Goal: Find specific page/section: Find specific page/section

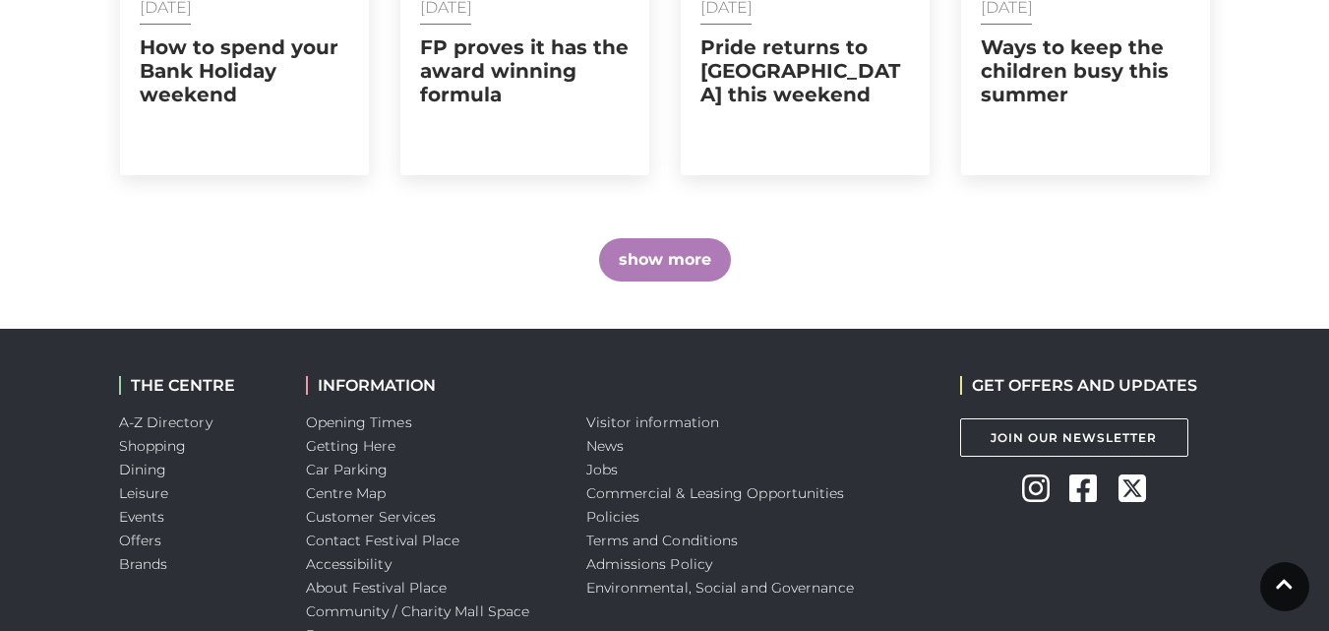
scroll to position [1652, 0]
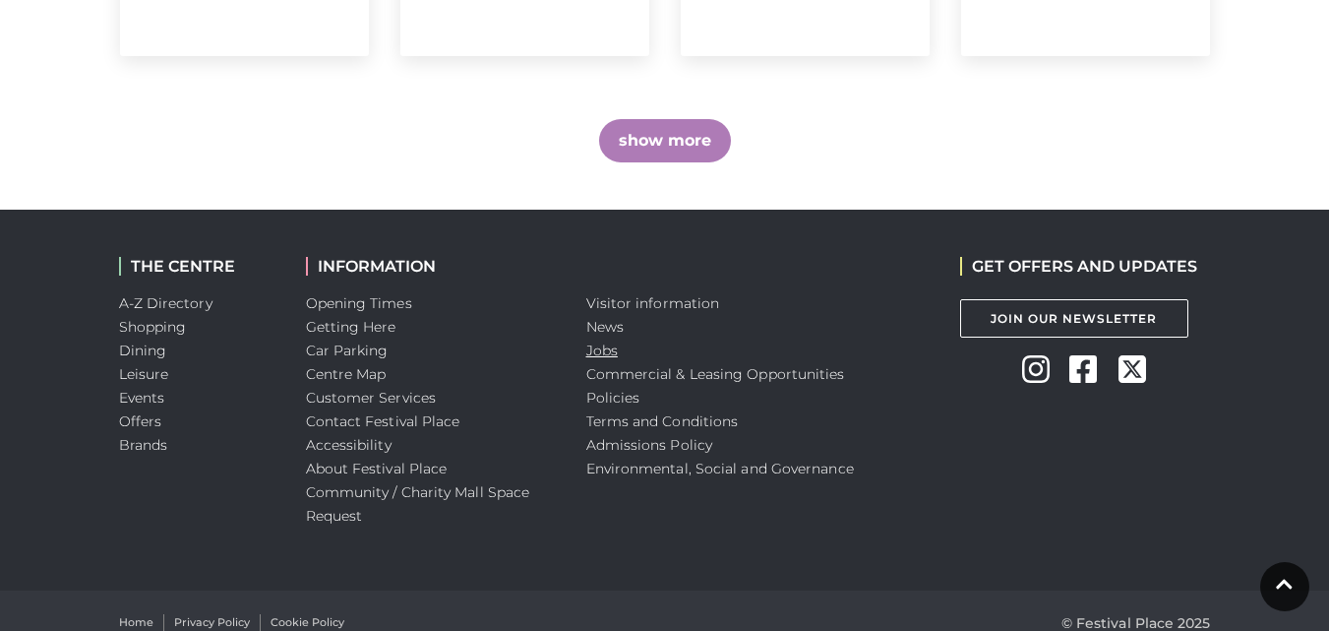
click at [608, 341] on link "Jobs" at bounding box center [601, 350] width 31 height 18
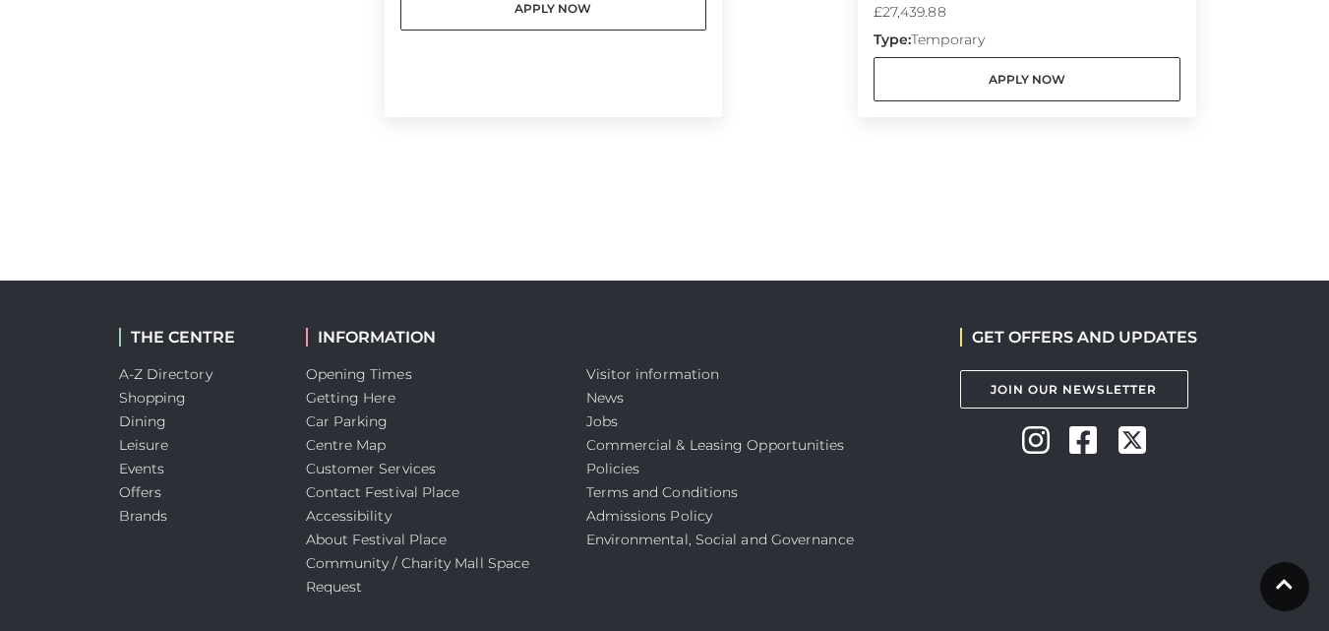
scroll to position [1472, 0]
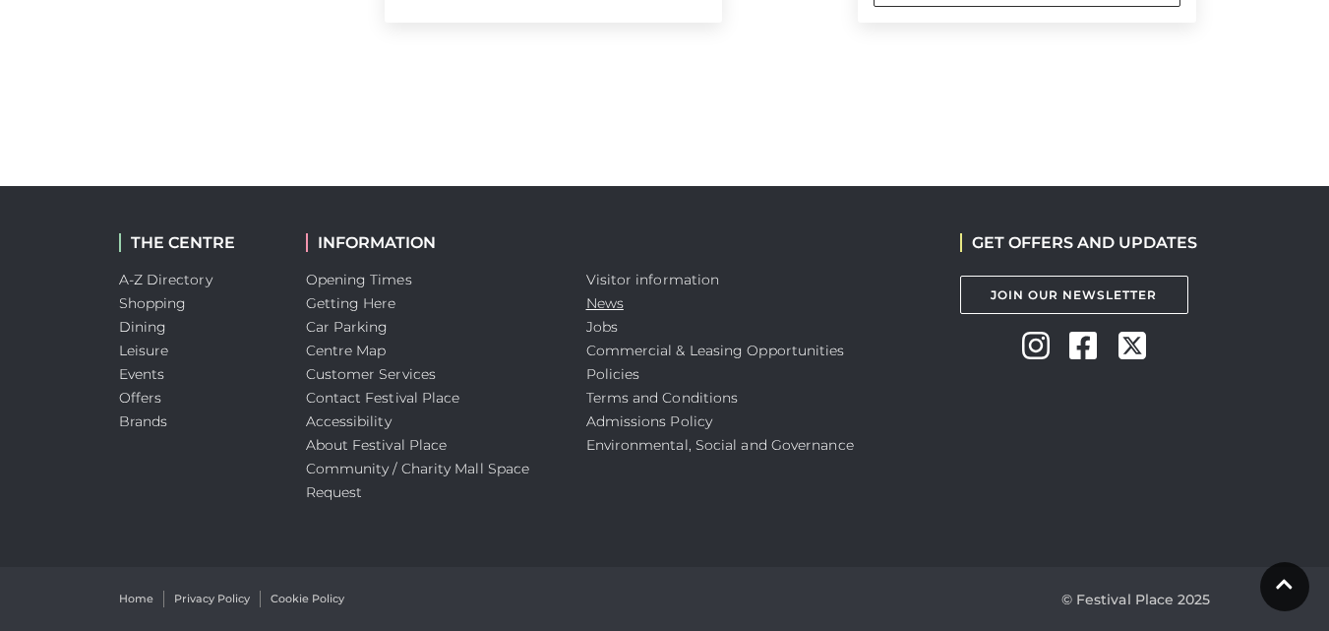
click at [608, 311] on link "News" at bounding box center [604, 303] width 37 height 18
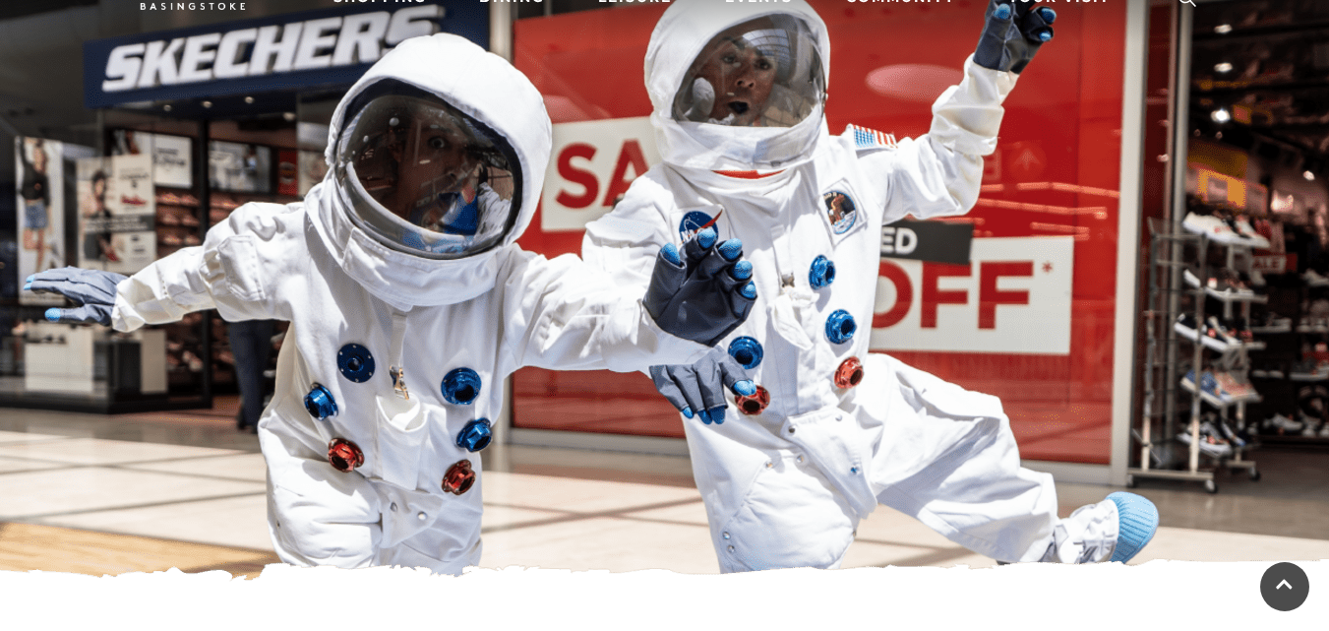
scroll to position [98, 0]
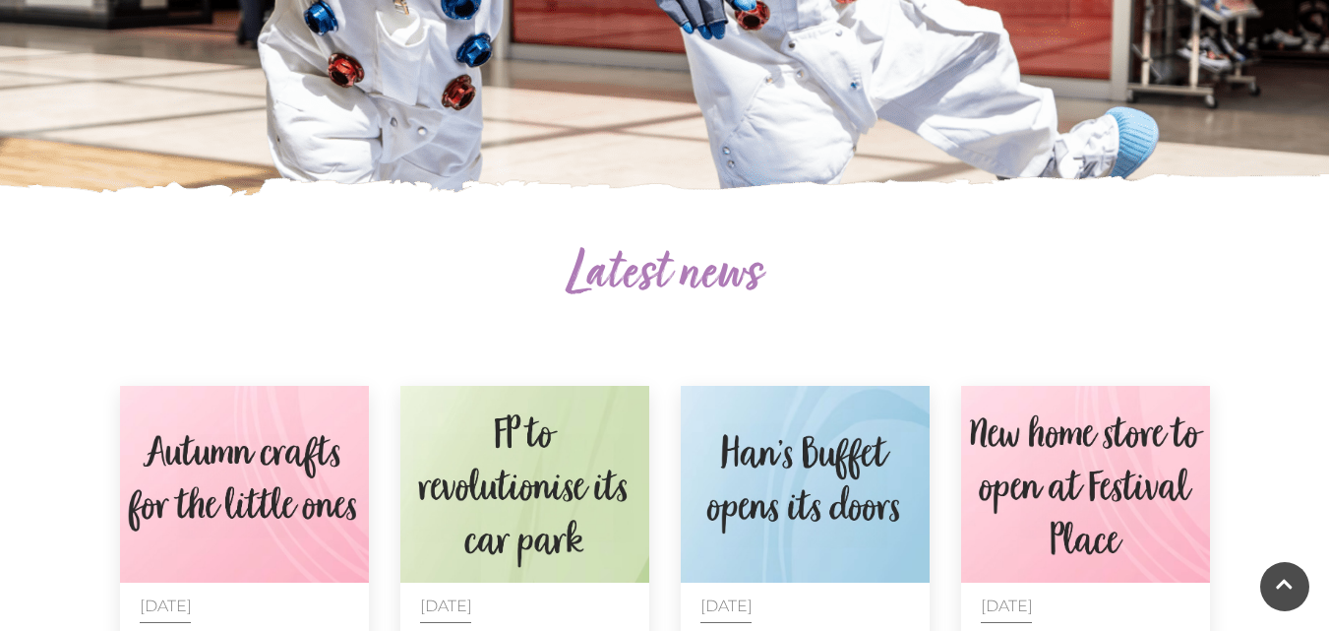
scroll to position [886, 0]
